Goal: Check status

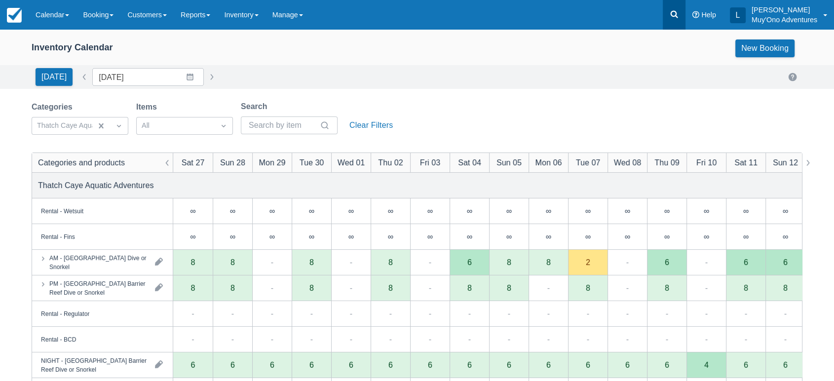
click at [674, 15] on icon at bounding box center [674, 14] width 10 height 10
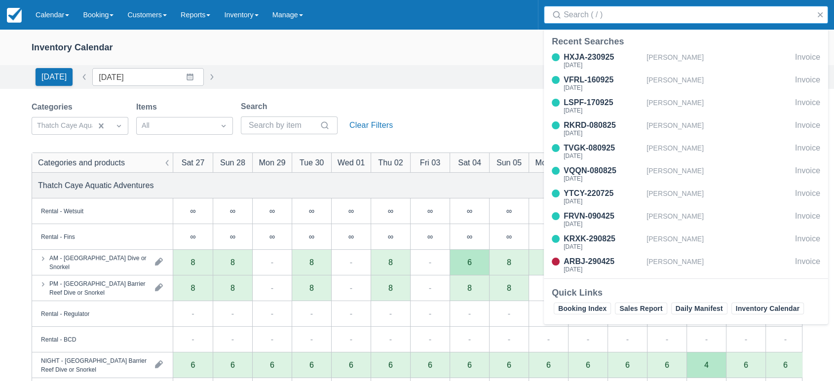
click at [674, 15] on input "Search" at bounding box center [687, 15] width 249 height 18
type input "worth"
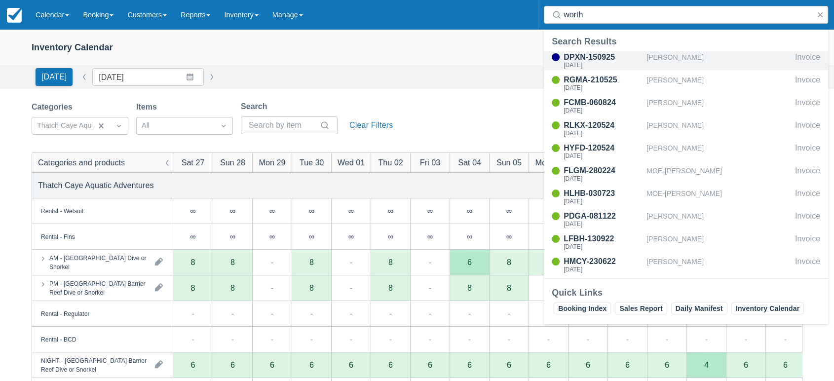
click at [583, 58] on div "DPXN-150925" at bounding box center [602, 57] width 79 height 12
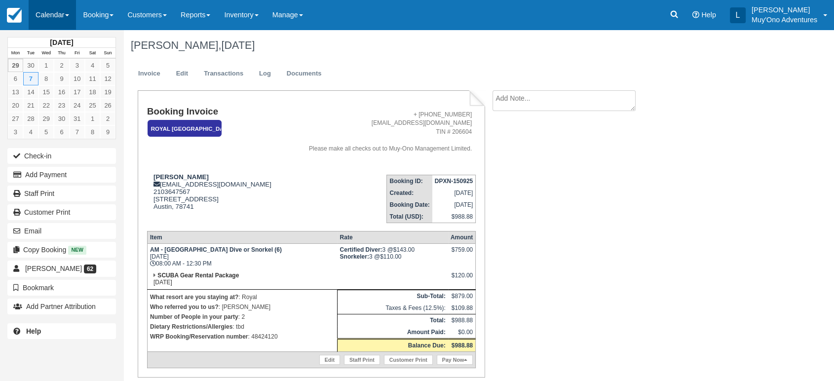
click at [65, 12] on link "Calendar" at bounding box center [52, 15] width 47 height 30
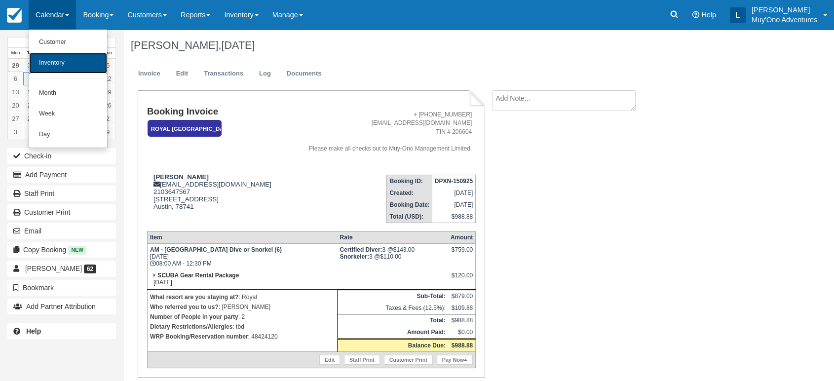
click at [60, 67] on link "Inventory" at bounding box center [68, 63] width 78 height 21
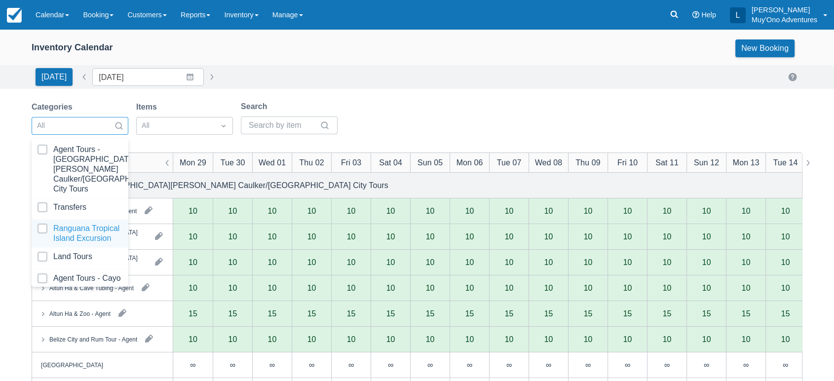
scroll to position [98, 0]
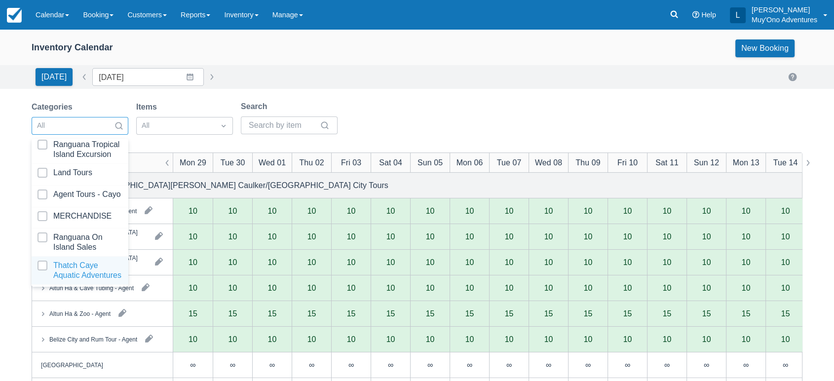
click at [59, 260] on div at bounding box center [79, 270] width 85 height 20
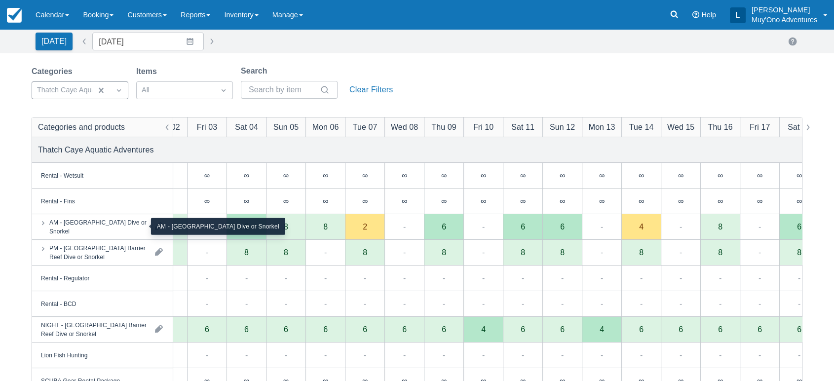
click at [134, 227] on div "AM - [GEOGRAPHIC_DATA] Dive or Snorkel" at bounding box center [98, 227] width 98 height 18
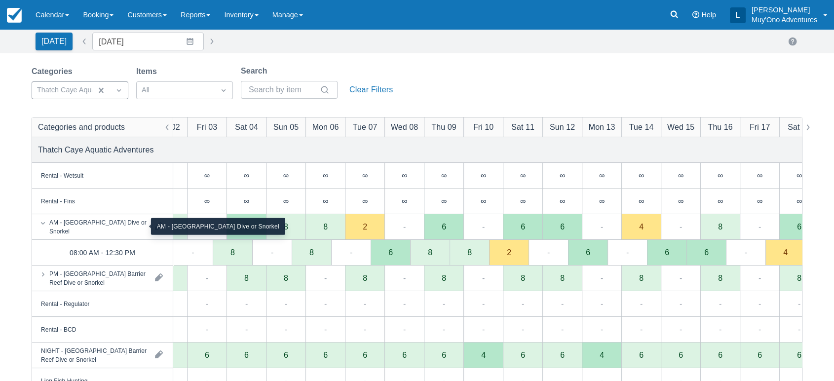
click at [122, 224] on div "AM - [GEOGRAPHIC_DATA] Dive or Snorkel" at bounding box center [98, 227] width 98 height 18
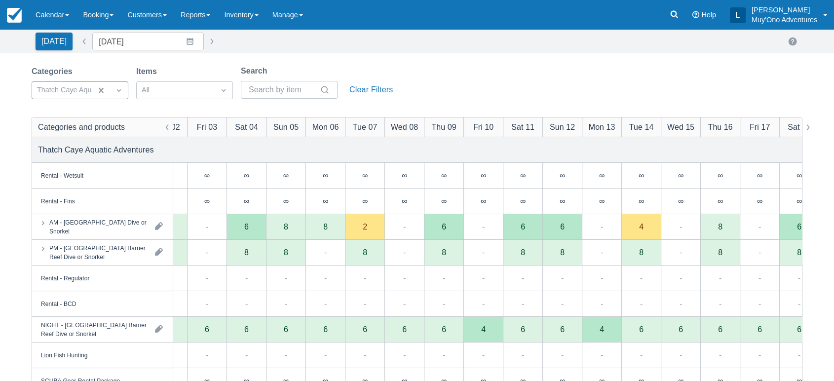
click at [368, 227] on div "2" at bounding box center [364, 227] width 39 height 26
click at [63, 17] on link "Calendar" at bounding box center [52, 15] width 47 height 30
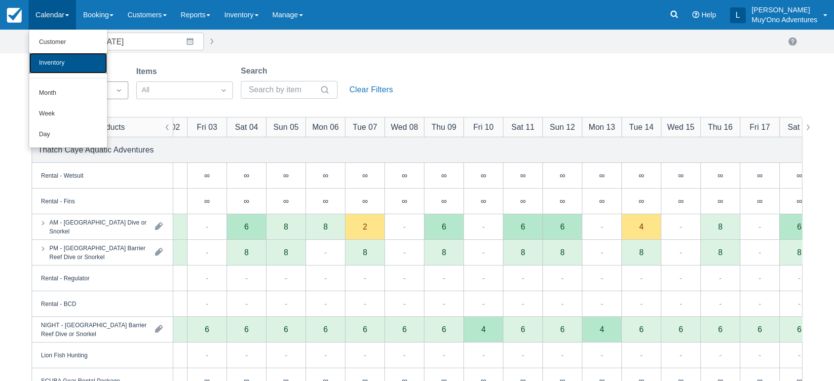
click at [72, 63] on link "Inventory" at bounding box center [68, 63] width 78 height 21
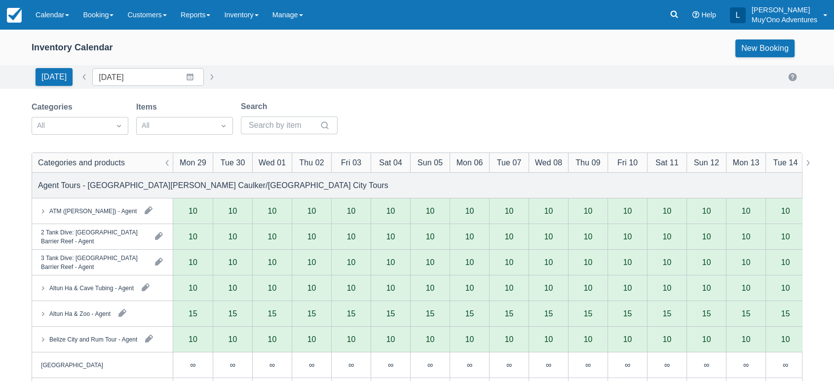
click at [426, 108] on div "Categories All Items All Search" at bounding box center [417, 121] width 771 height 40
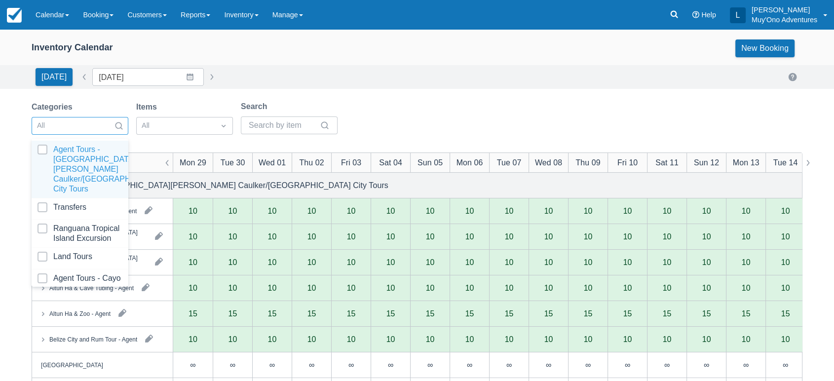
scroll to position [98, 0]
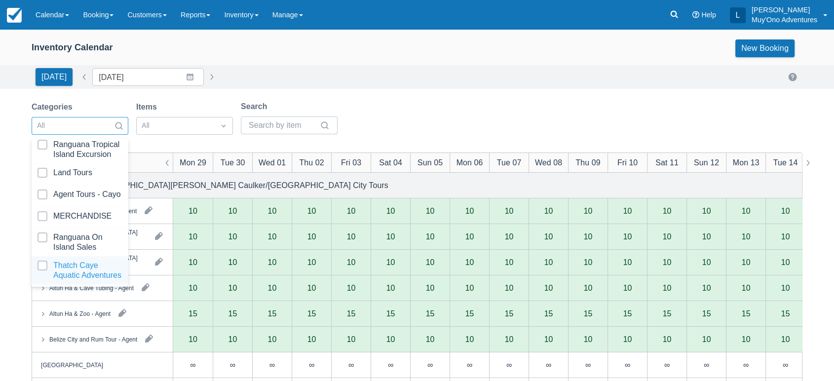
click at [43, 260] on div at bounding box center [79, 270] width 85 height 20
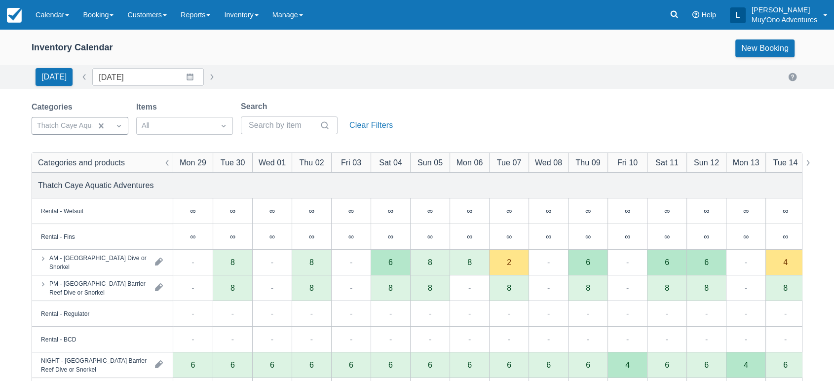
click at [382, 90] on div "Inventory Calendar New Booking Today Date 09/29/25 Navigate forward to interact…" at bounding box center [417, 317] width 834 height 574
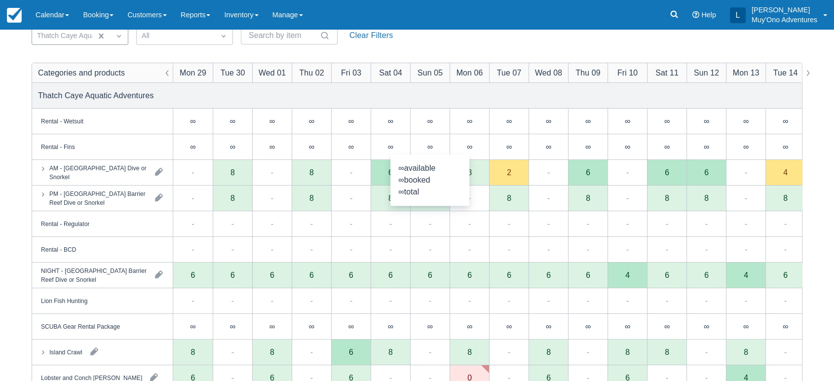
scroll to position [92, 0]
